Goal: Information Seeking & Learning: Learn about a topic

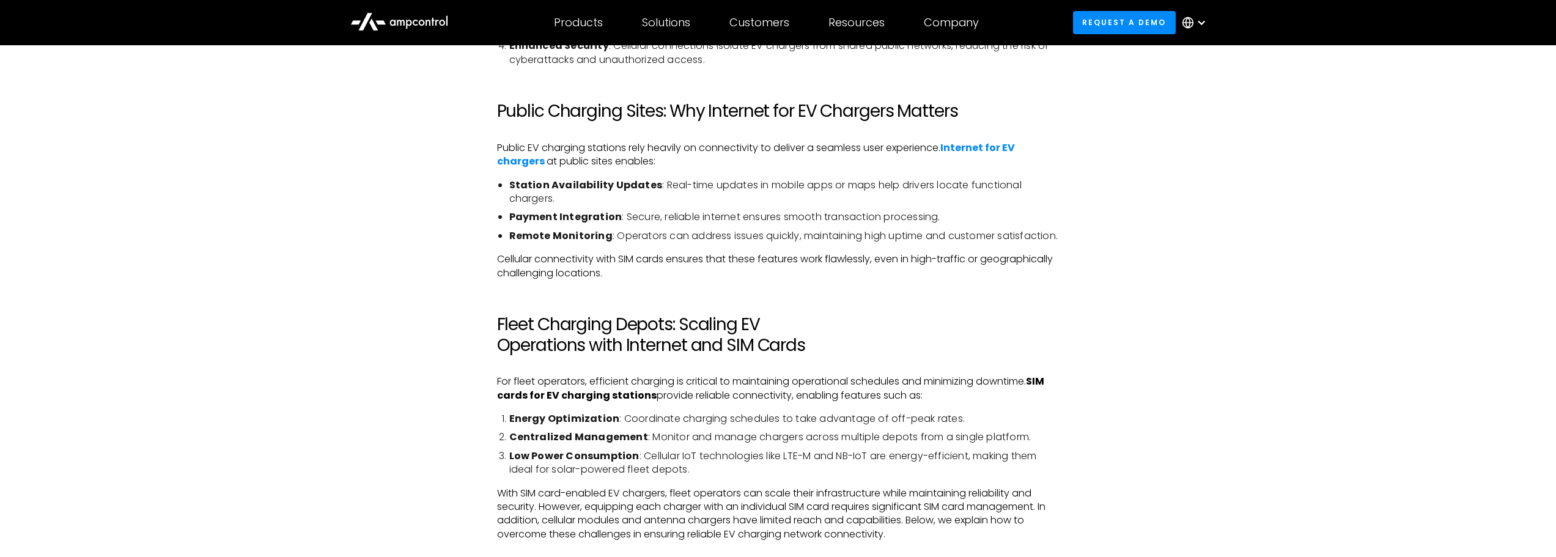
scroll to position [1651, 0]
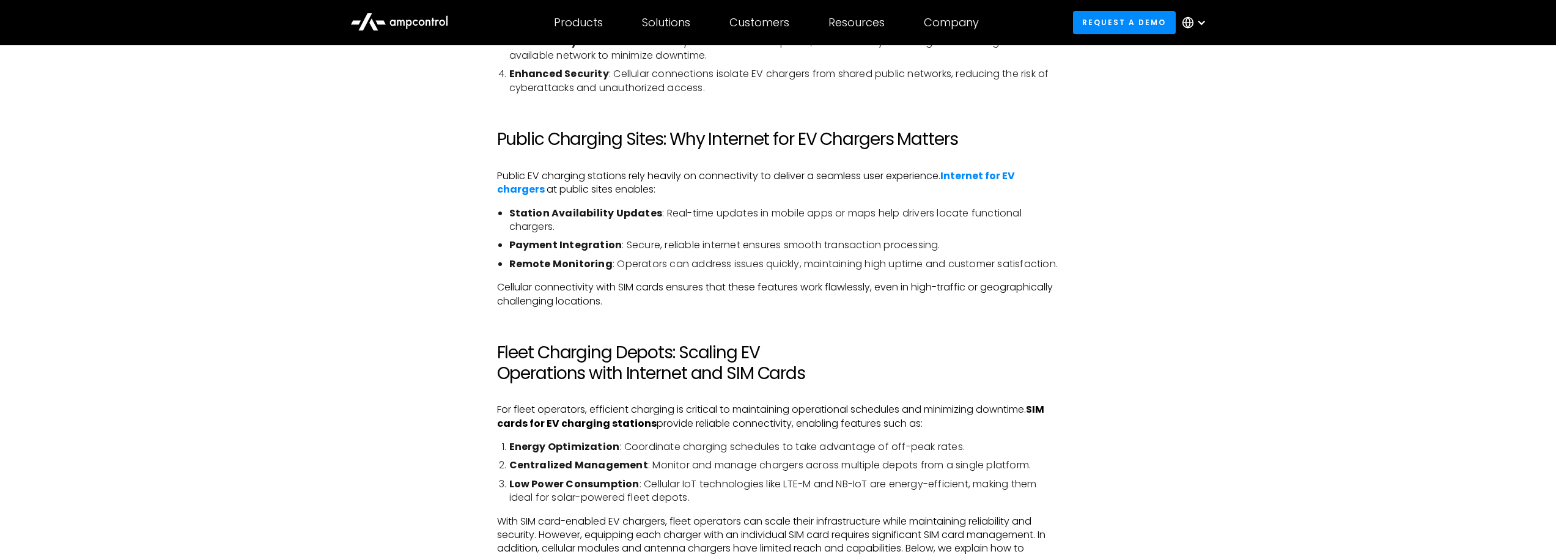
click at [632, 219] on strong "Station Availability Updates" at bounding box center [585, 213] width 153 height 14
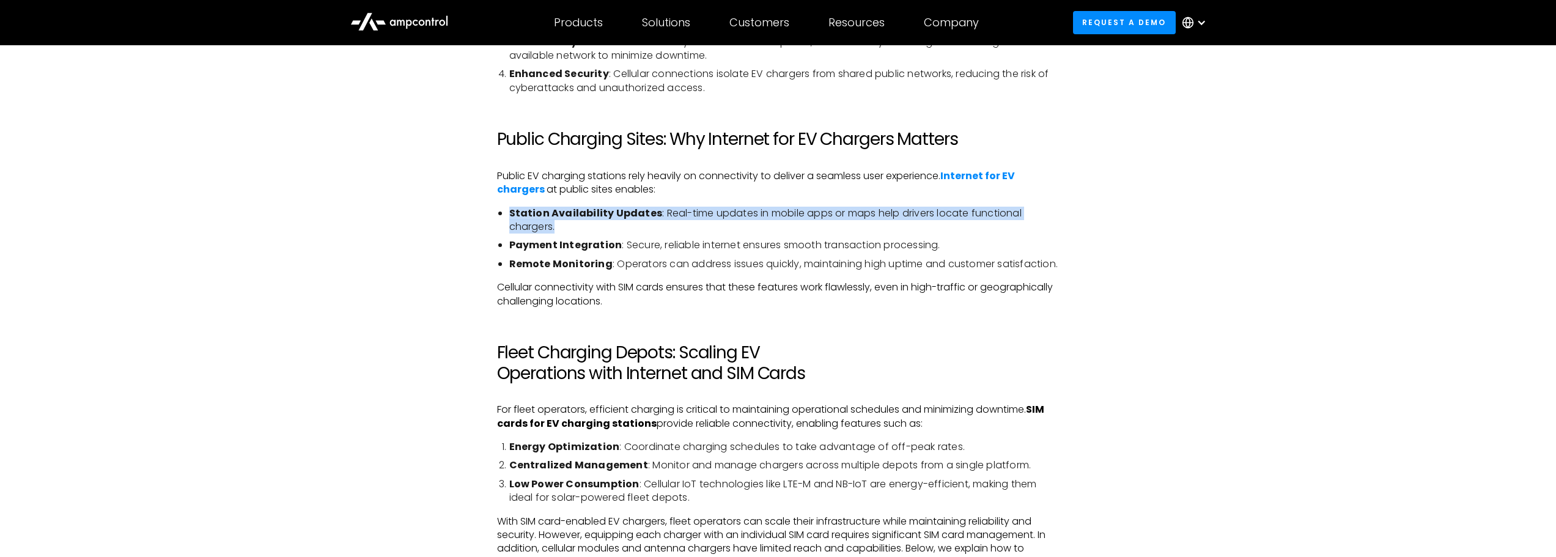
click at [632, 219] on strong "Station Availability Updates" at bounding box center [585, 213] width 153 height 14
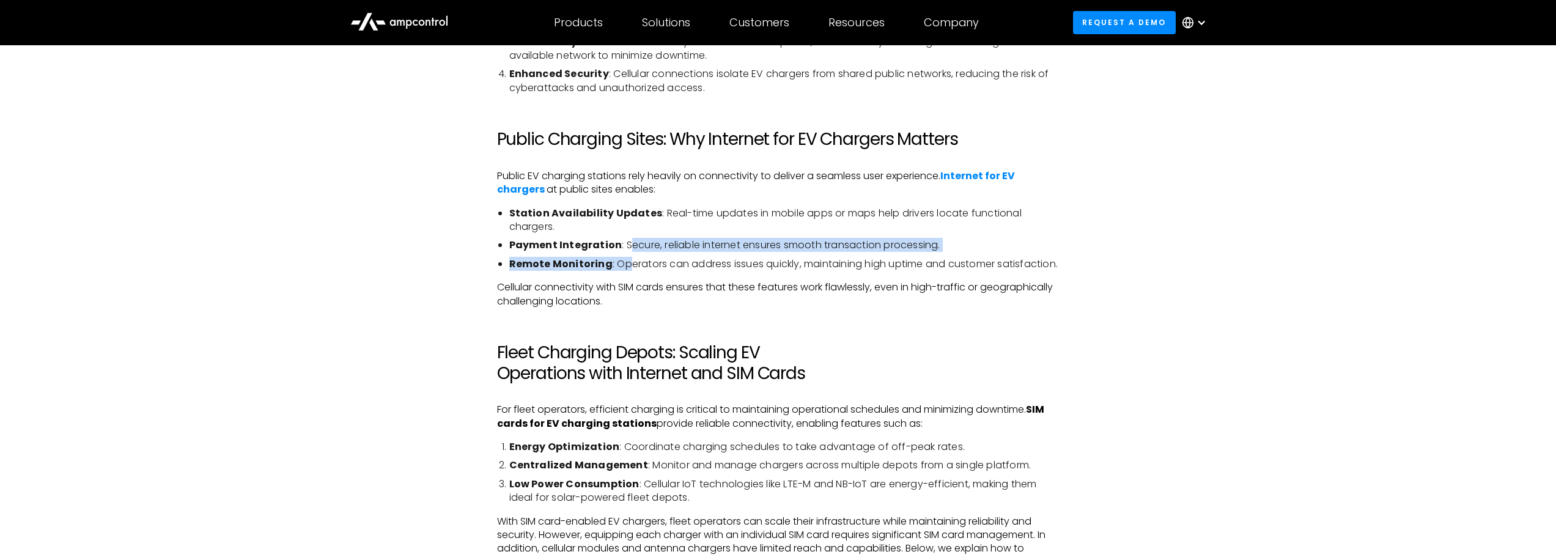
click at [626, 253] on ul "Station Availability Updates : Real-time updates in mobile apps or maps help dr…" at bounding box center [778, 239] width 563 height 65
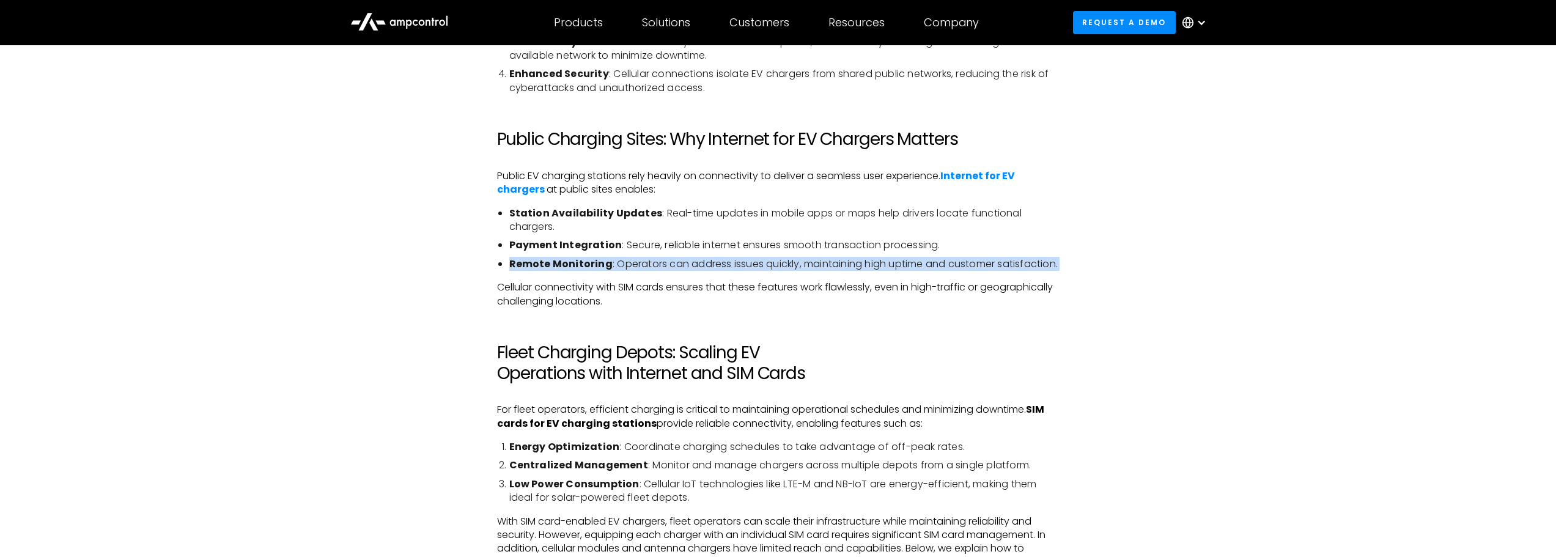
click at [626, 253] on ul "Station Availability Updates : Real-time updates in mobile apps or maps help dr…" at bounding box center [778, 239] width 563 height 65
click at [615, 271] on li "Remote Monitoring : Operators can address issues quickly, maintaining high upti…" at bounding box center [784, 263] width 550 height 13
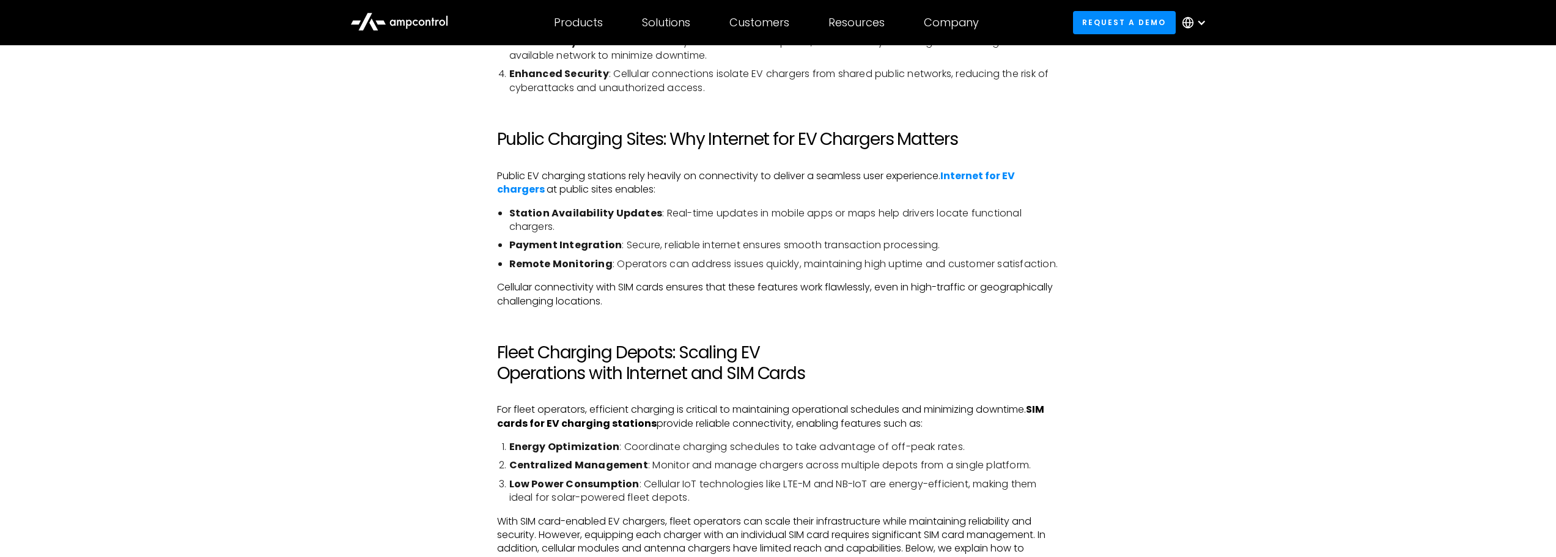
click at [615, 271] on li "Remote Monitoring : Operators can address issues quickly, maintaining high upti…" at bounding box center [784, 263] width 550 height 13
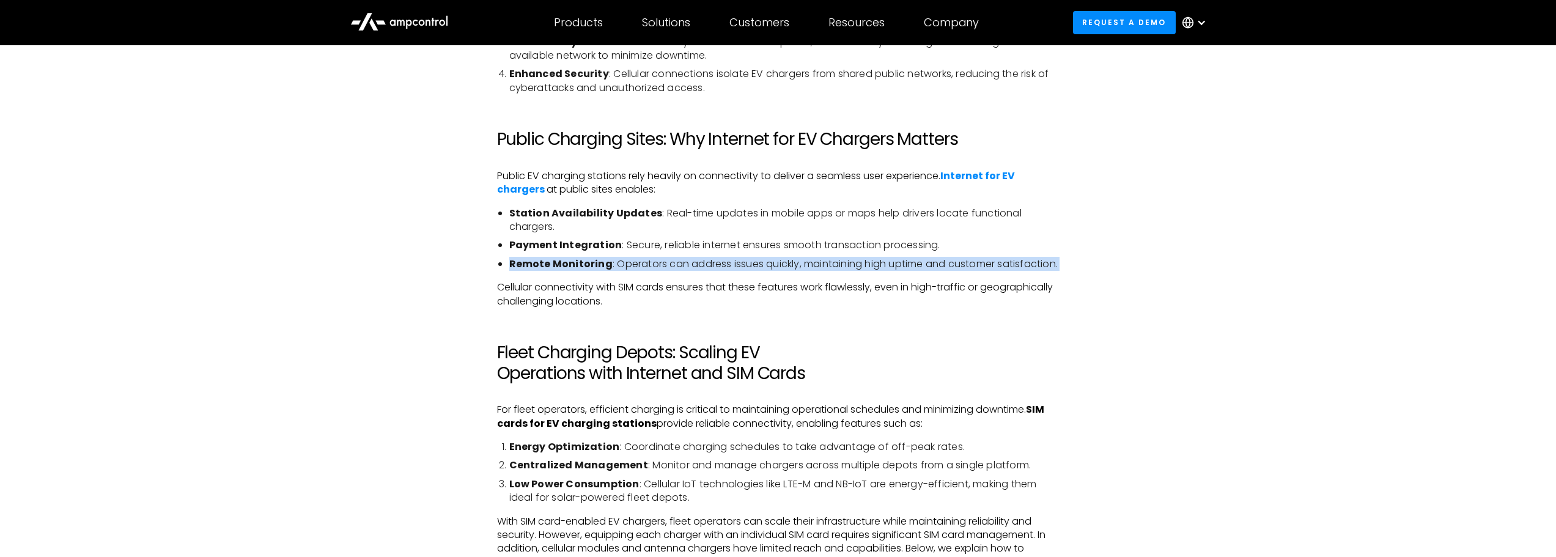
click at [615, 271] on li "Remote Monitoring : Operators can address issues quickly, maintaining high upti…" at bounding box center [784, 263] width 550 height 13
click at [584, 265] on strong "Remote Monitoring" at bounding box center [560, 264] width 103 height 14
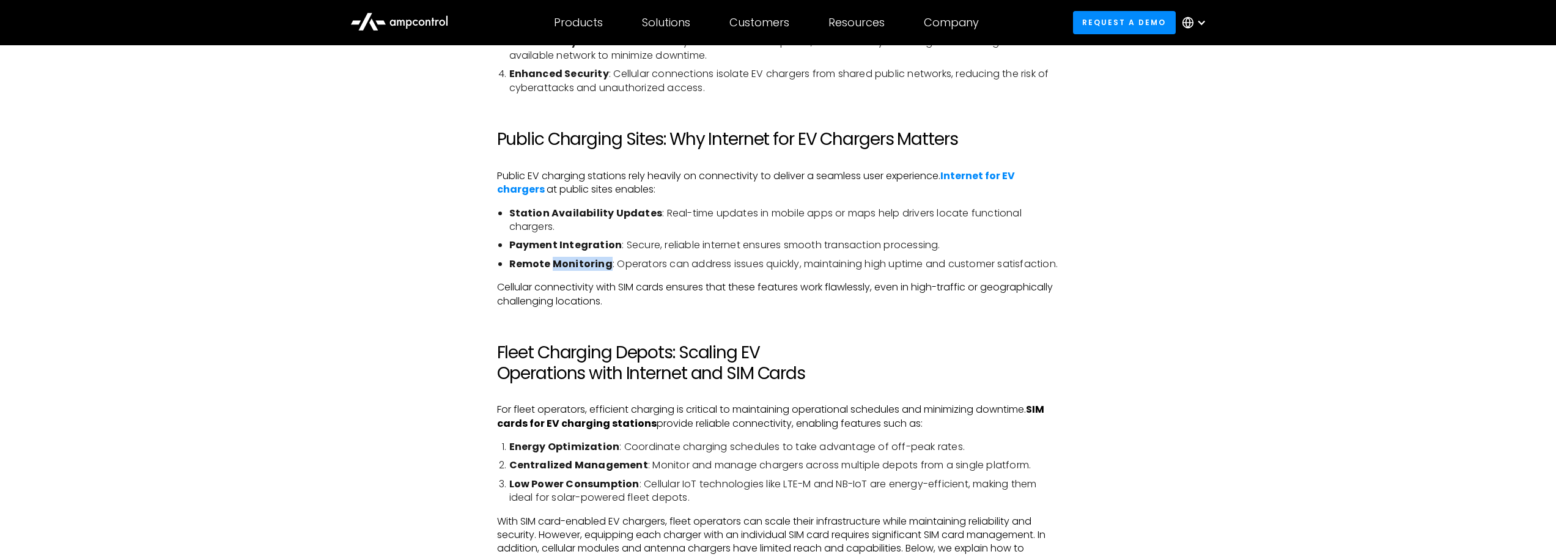
click at [584, 265] on strong "Remote Monitoring" at bounding box center [560, 264] width 103 height 14
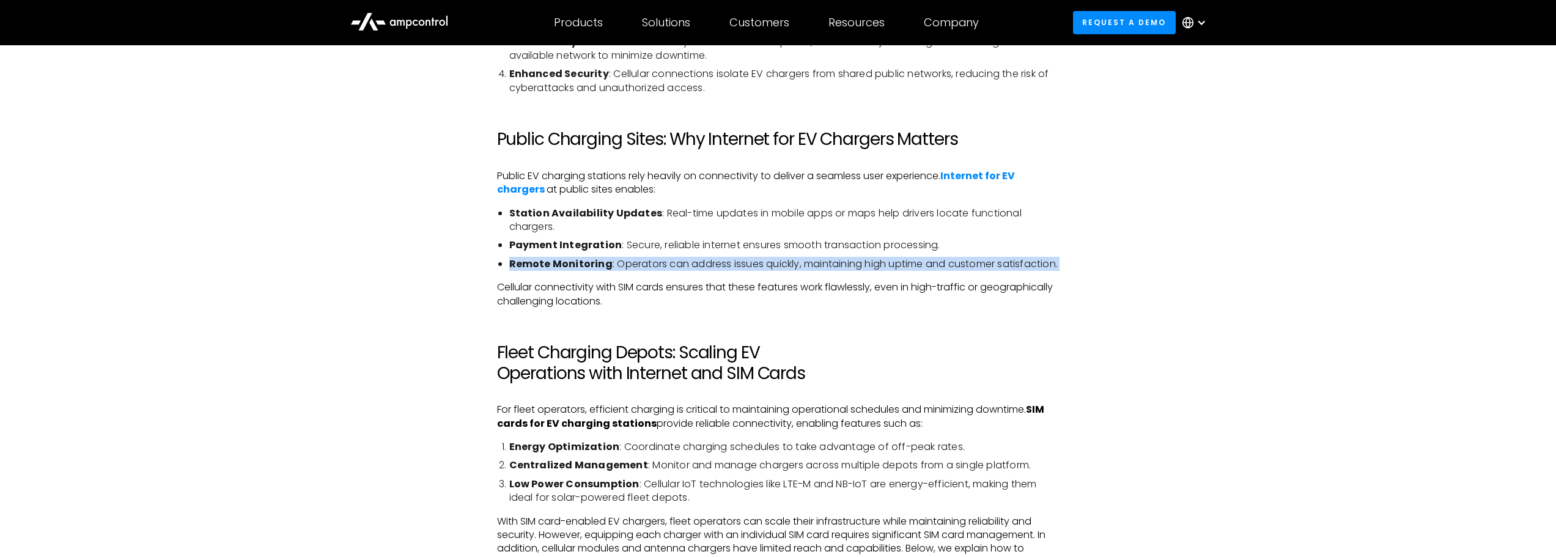
click at [584, 265] on strong "Remote Monitoring" at bounding box center [560, 264] width 103 height 14
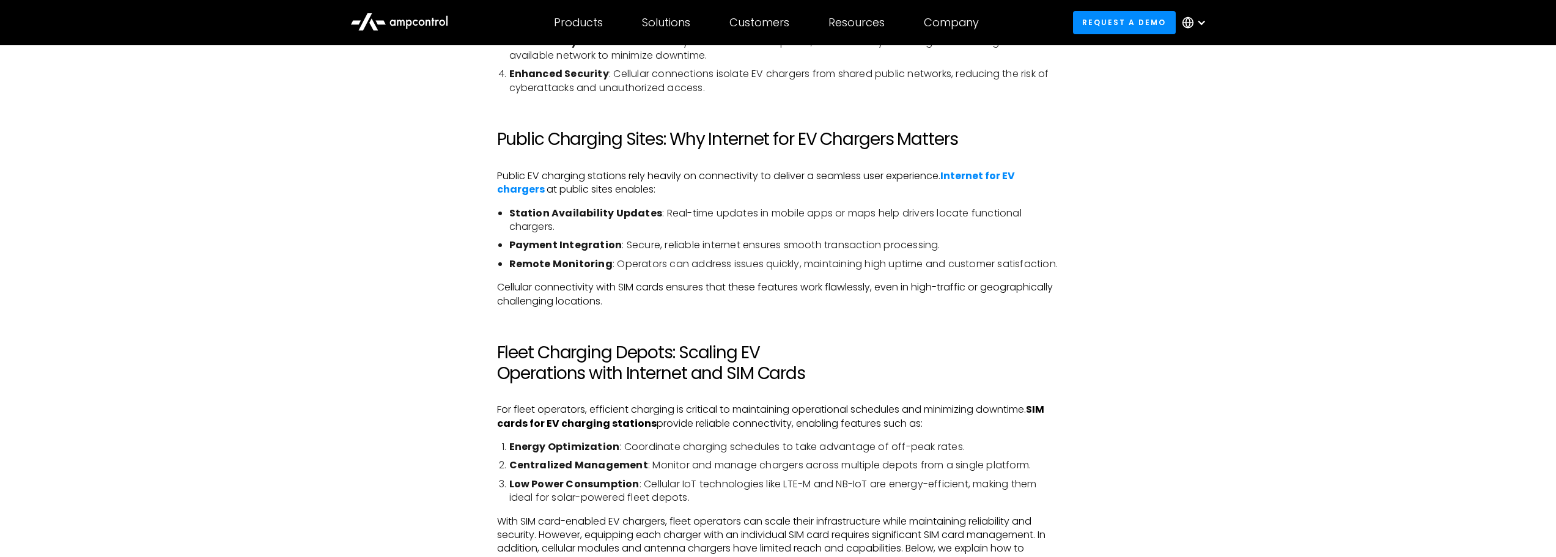
click at [552, 222] on li "Station Availability Updates : Real-time updates in mobile apps or maps help dr…" at bounding box center [784, 221] width 550 height 28
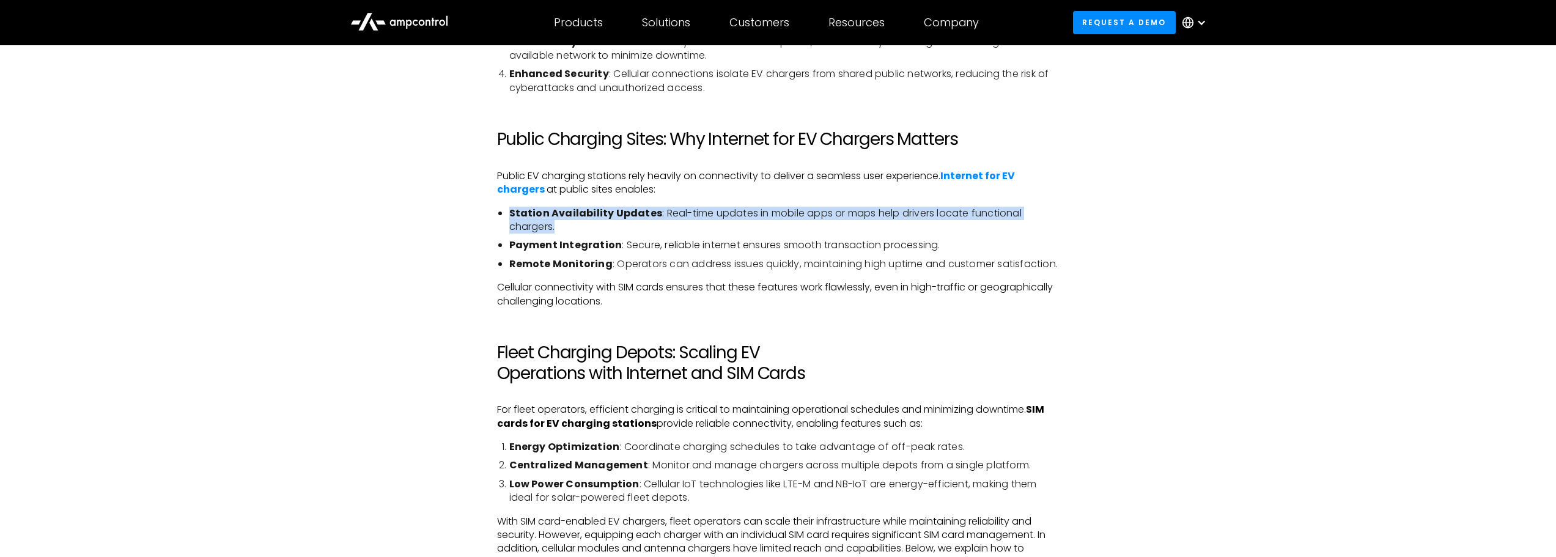
click at [552, 222] on li "Station Availability Updates : Real-time updates in mobile apps or maps help dr…" at bounding box center [784, 221] width 550 height 28
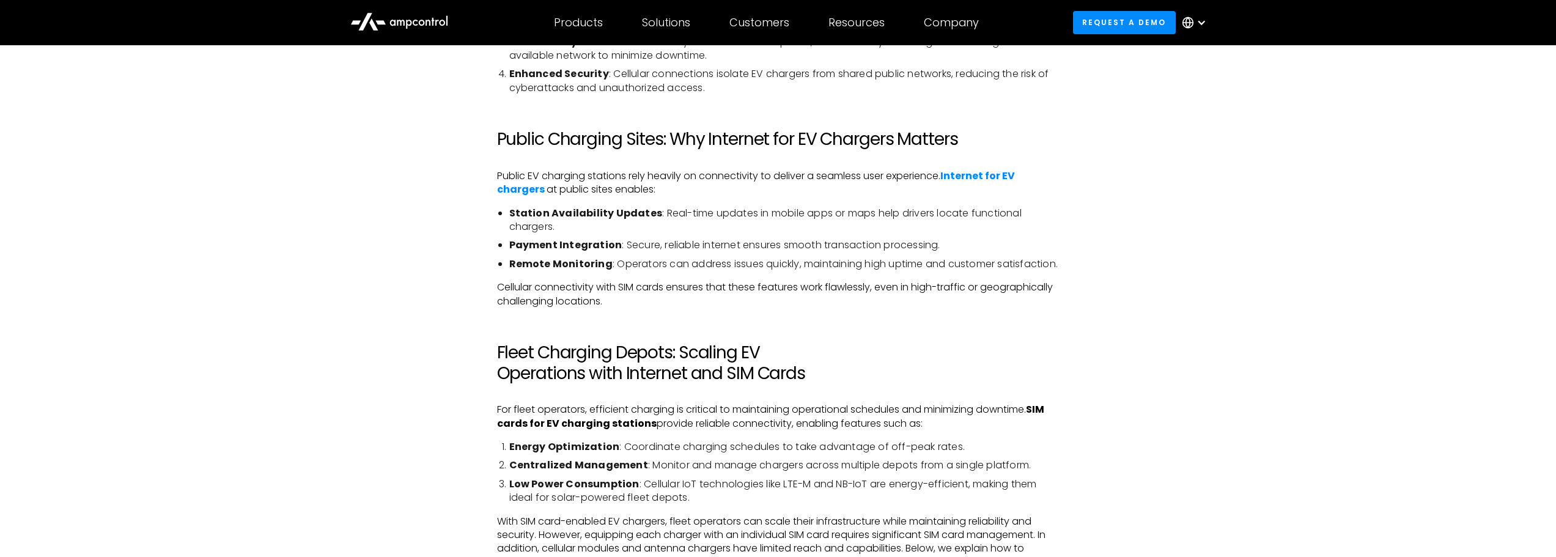
click at [572, 246] on strong "Payment Integration" at bounding box center [565, 245] width 113 height 14
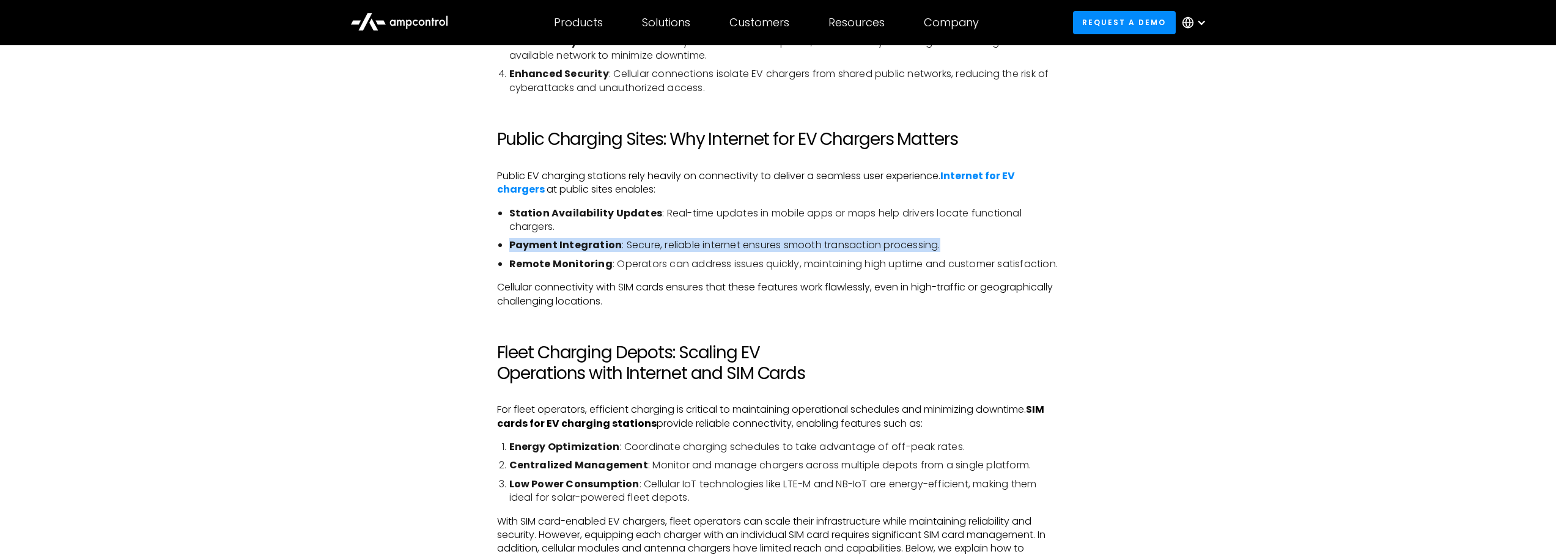
click at [572, 246] on strong "Payment Integration" at bounding box center [565, 245] width 113 height 14
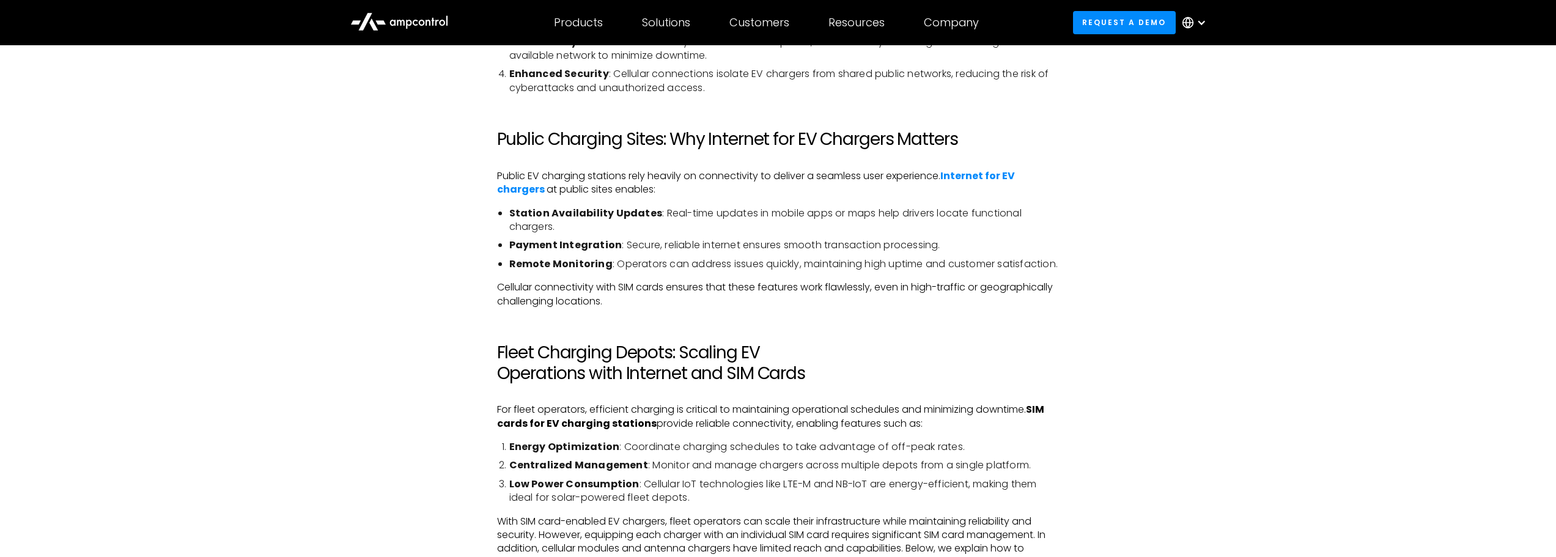
click at [577, 264] on strong "Remote Monitoring" at bounding box center [560, 264] width 103 height 14
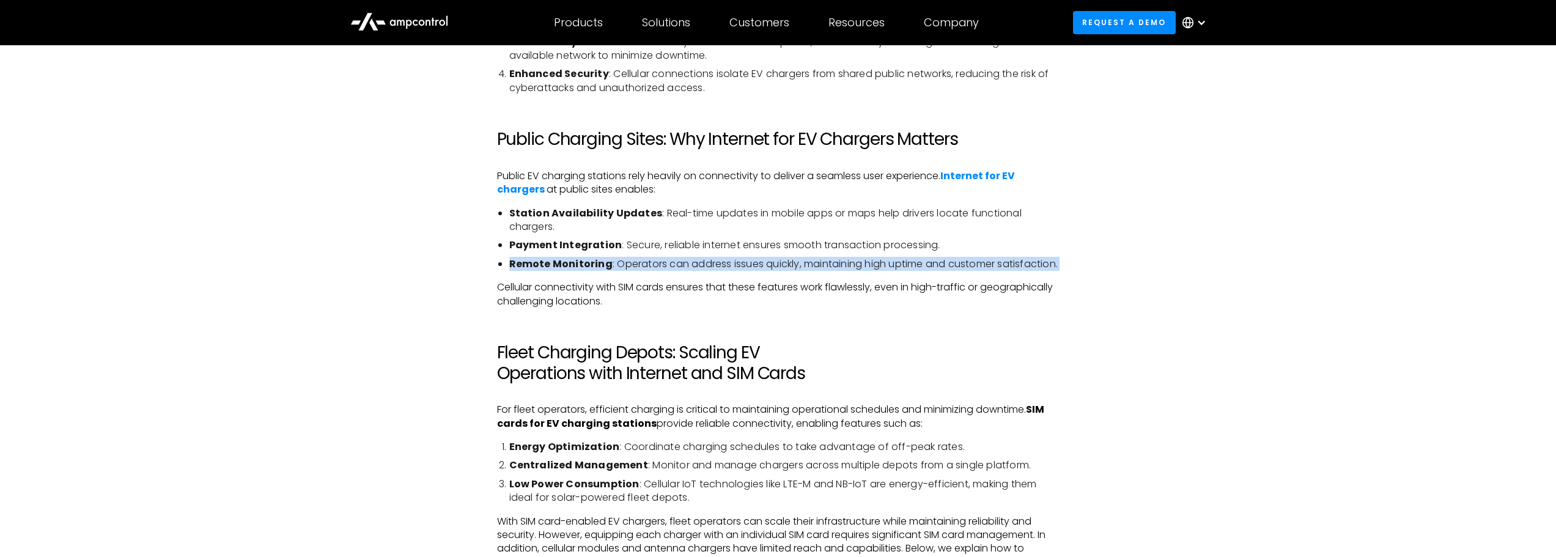
click at [577, 264] on strong "Remote Monitoring" at bounding box center [560, 264] width 103 height 14
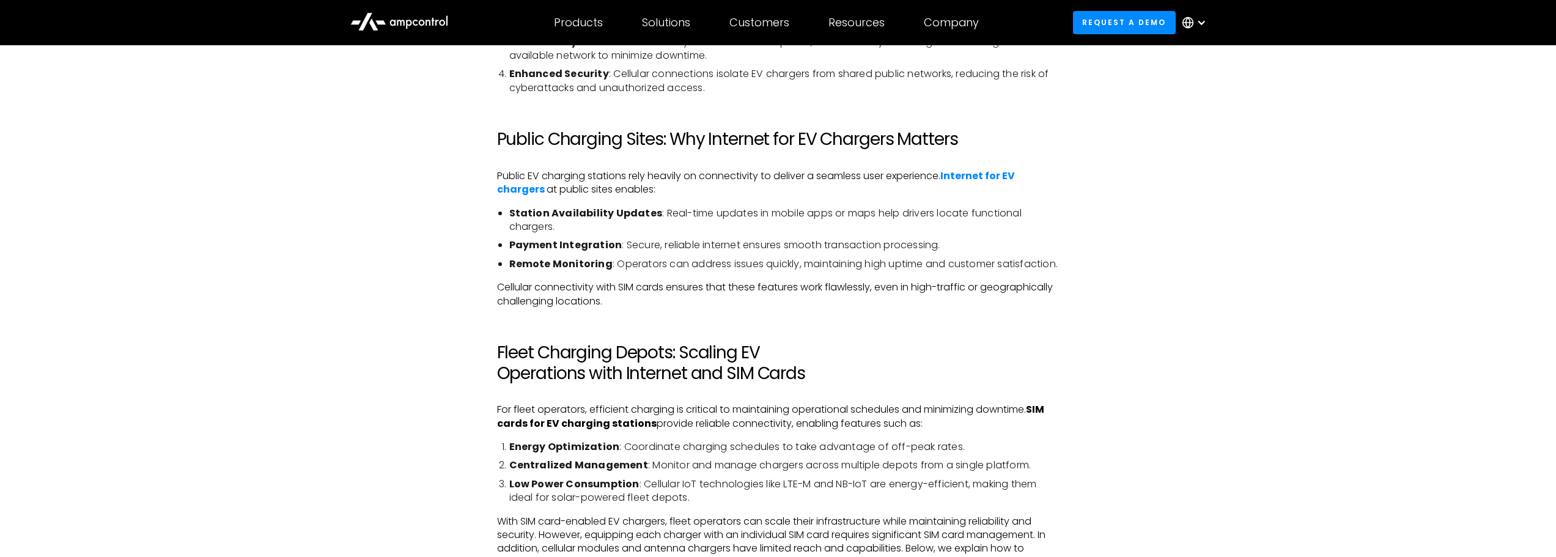
click at [561, 245] on strong "Payment Integration" at bounding box center [565, 245] width 113 height 14
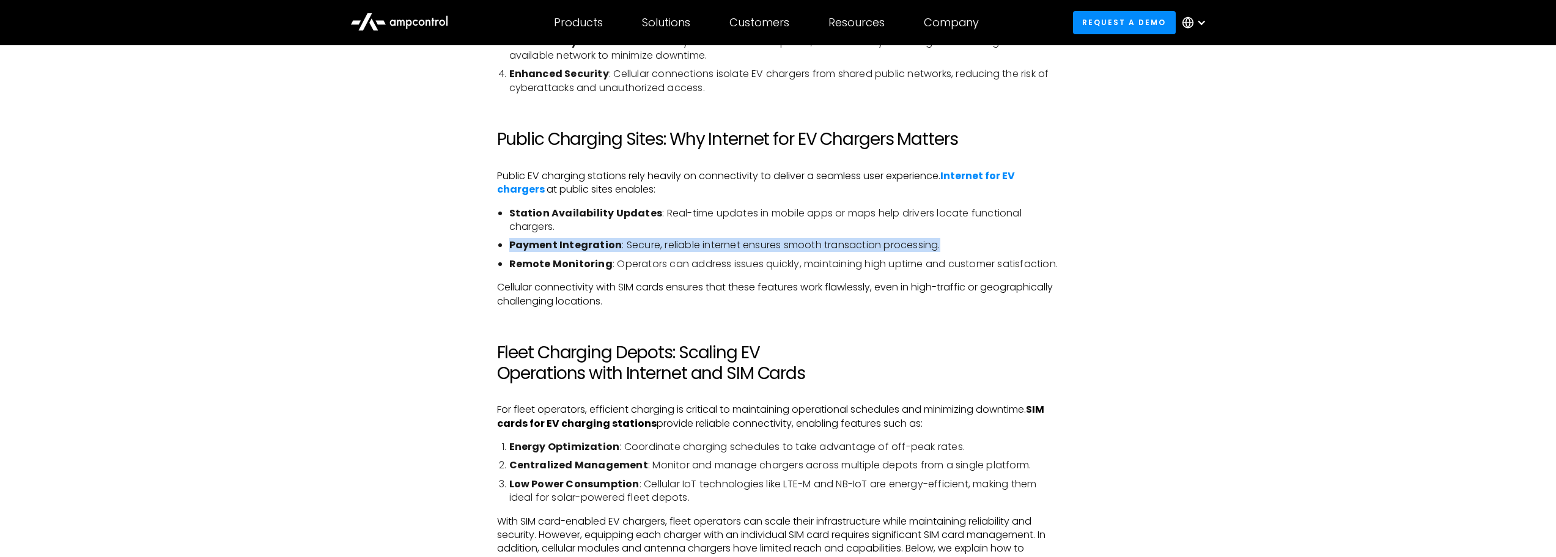
click at [561, 245] on strong "Payment Integration" at bounding box center [565, 245] width 113 height 14
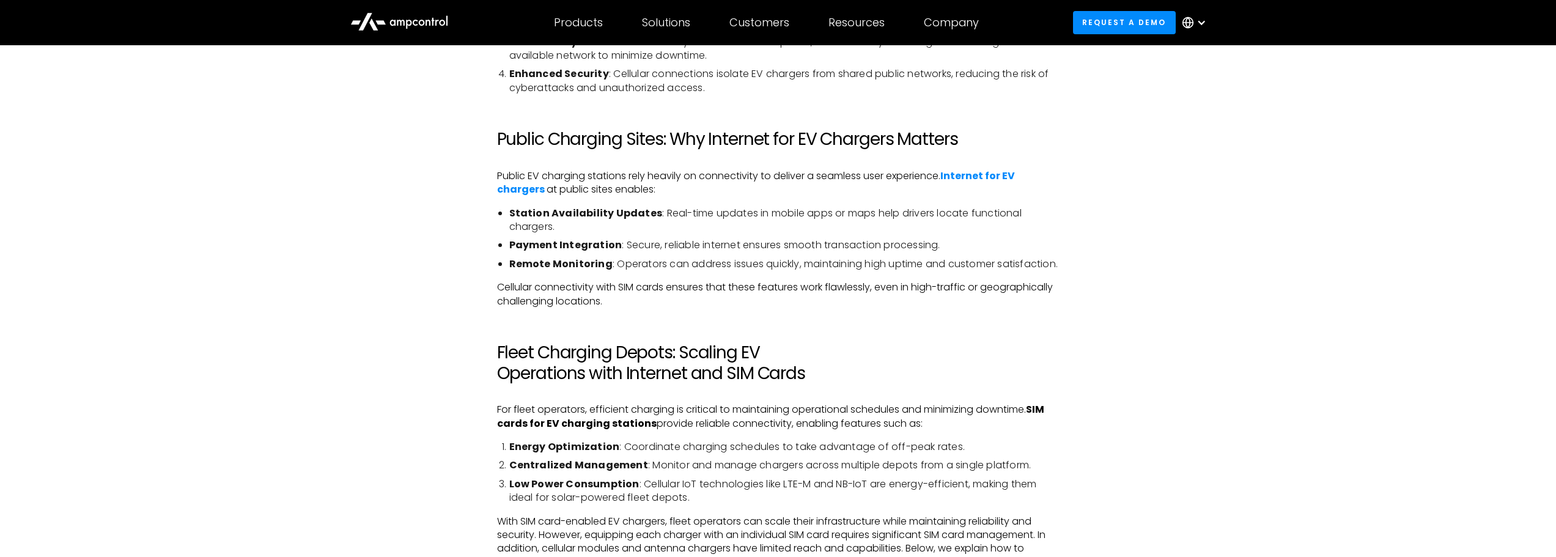
click at [543, 264] on strong "Remote Monitoring" at bounding box center [560, 264] width 103 height 14
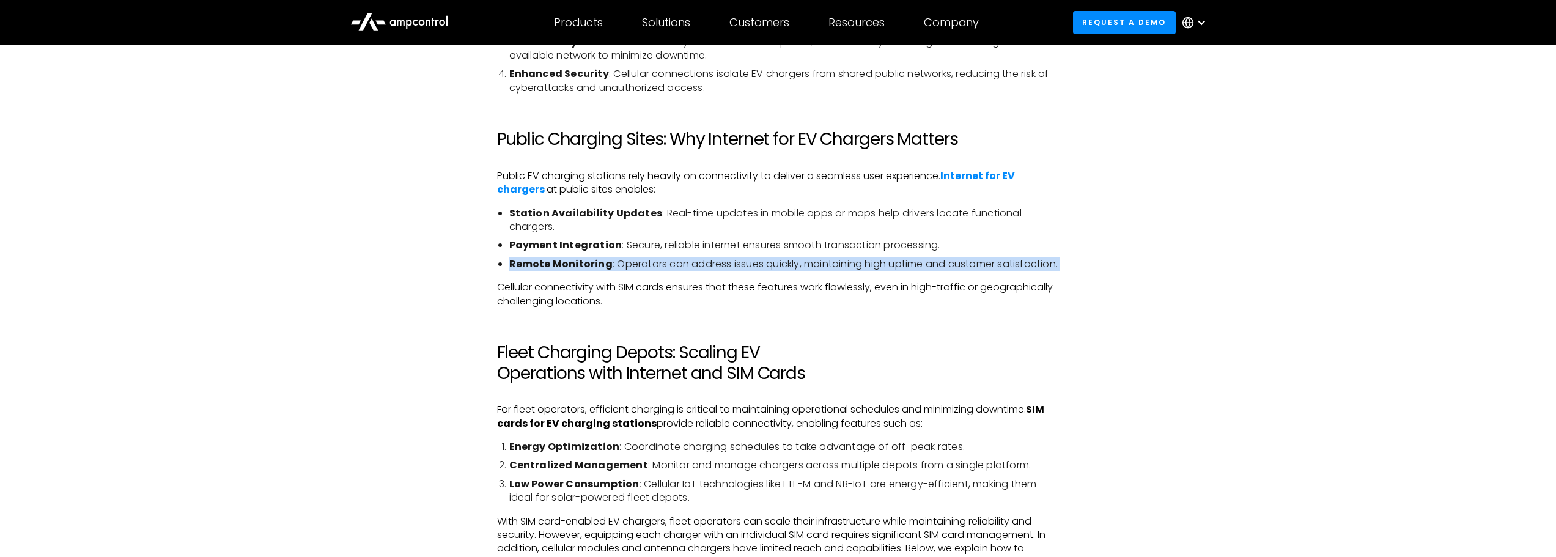
click at [543, 264] on strong "Remote Monitoring" at bounding box center [560, 264] width 103 height 14
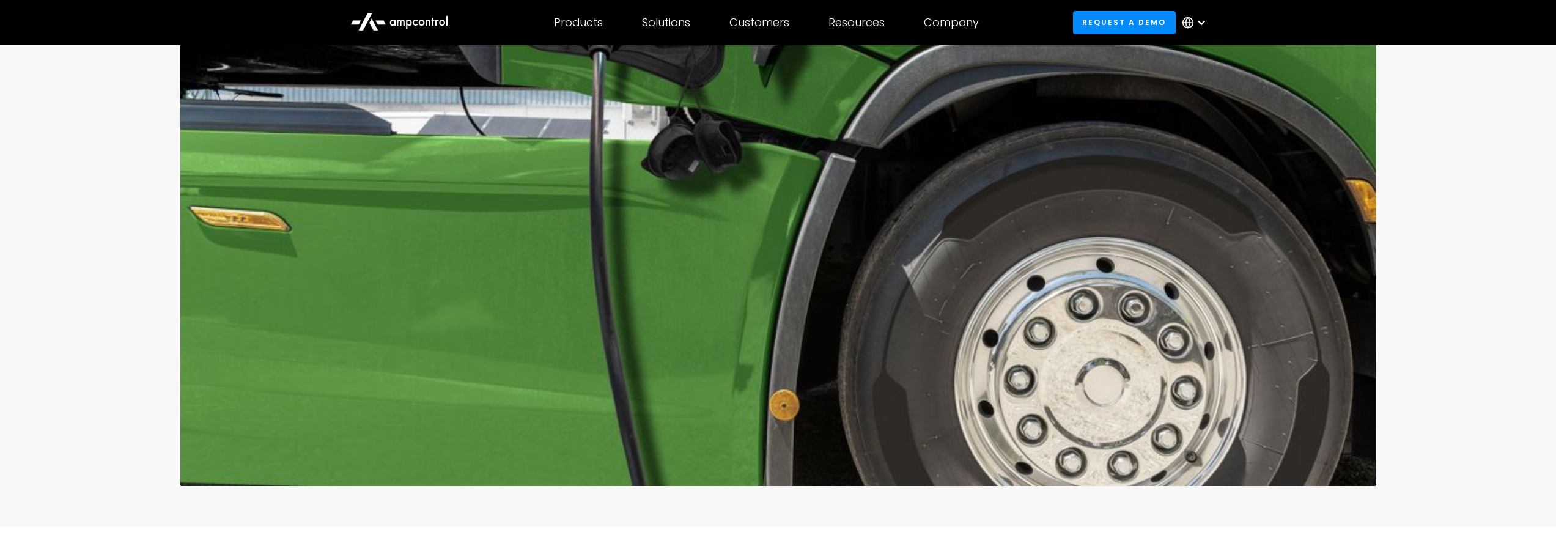
scroll to position [978, 0]
